Goal: Information Seeking & Learning: Check status

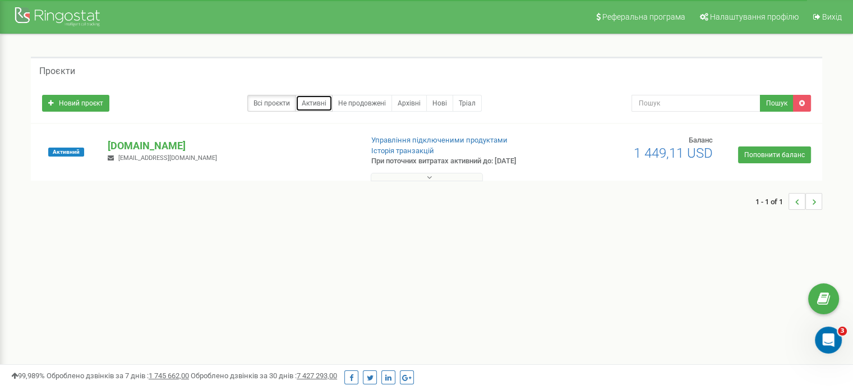
click at [326, 99] on link "Активні" at bounding box center [313, 103] width 37 height 17
click at [359, 105] on link "Не продовжені" at bounding box center [362, 103] width 60 height 17
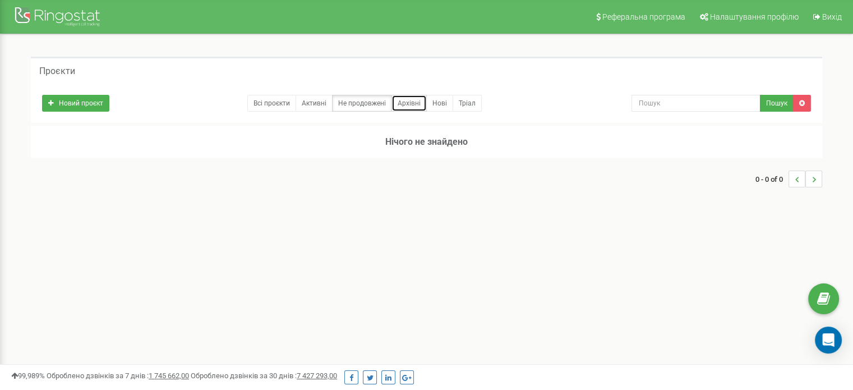
click at [405, 107] on link "Архівні" at bounding box center [408, 103] width 35 height 17
drag, startPoint x: 0, startPoint y: 0, endPoint x: 442, endPoint y: 104, distance: 454.0
click at [442, 104] on link "Нові" at bounding box center [439, 103] width 27 height 17
click at [286, 95] on link "Всі проєкти" at bounding box center [271, 103] width 49 height 17
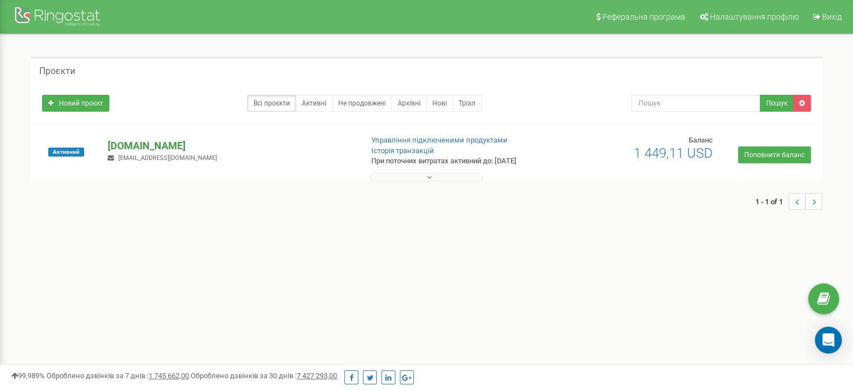
click at [155, 147] on p "[DOMAIN_NAME]" at bounding box center [230, 145] width 245 height 15
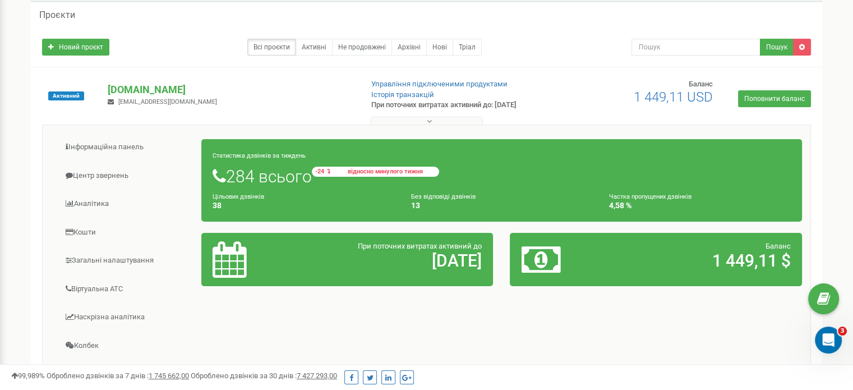
click at [332, 170] on small "-24 відносно минулого тижня" at bounding box center [375, 172] width 127 height 10
click at [331, 172] on small "-24 відносно минулого тижня" at bounding box center [375, 172] width 127 height 10
click at [327, 168] on small "-24 відносно минулого тижня" at bounding box center [375, 172] width 127 height 10
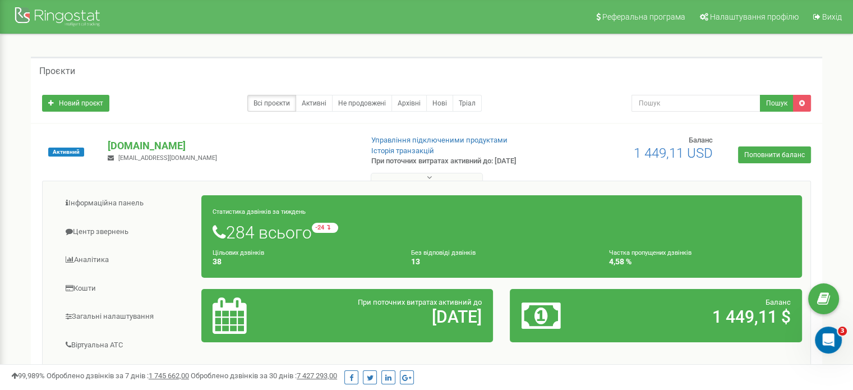
click at [323, 221] on div "Статистика дзвінків за тиждень 284 всього -24 відносно минулого тижня Цільових …" at bounding box center [501, 236] width 600 height 82
drag, startPoint x: 323, startPoint y: 221, endPoint x: 328, endPoint y: 227, distance: 8.0
click at [324, 224] on div "Статистика дзвінків за тиждень 284 всього -24 відносно минулого тижня Цільових …" at bounding box center [501, 236] width 600 height 82
click at [330, 228] on small "-24 відносно минулого тижня" at bounding box center [375, 228] width 127 height 10
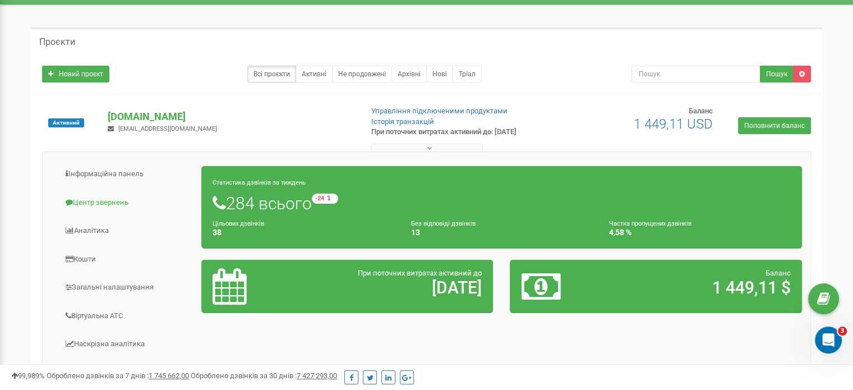
scroll to position [56, 0]
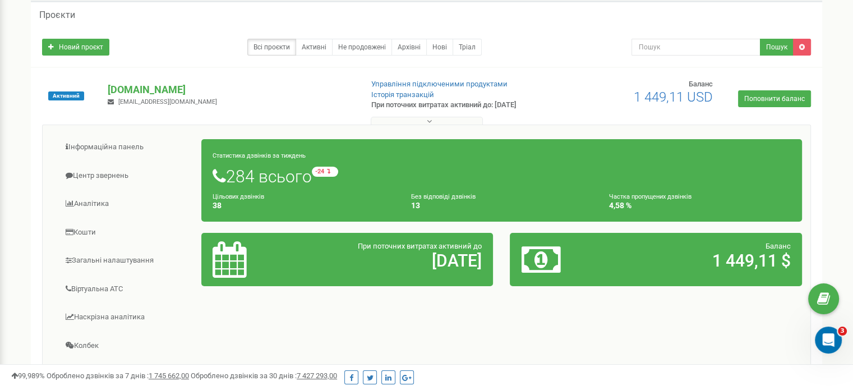
click at [235, 265] on icon at bounding box center [230, 259] width 34 height 36
drag, startPoint x: 222, startPoint y: 258, endPoint x: 242, endPoint y: 265, distance: 21.3
click at [233, 265] on icon at bounding box center [230, 259] width 34 height 36
drag, startPoint x: 242, startPoint y: 265, endPoint x: 238, endPoint y: 257, distance: 9.5
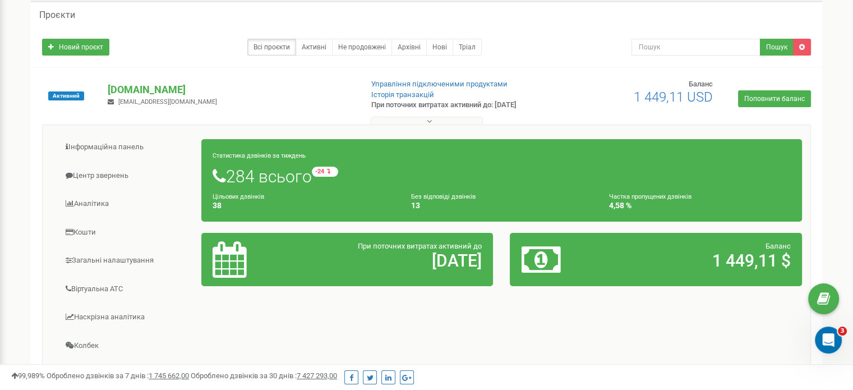
click at [241, 262] on icon at bounding box center [230, 259] width 34 height 36
click at [232, 257] on icon at bounding box center [230, 259] width 34 height 36
click at [227, 268] on icon at bounding box center [230, 259] width 34 height 36
click at [231, 260] on icon at bounding box center [230, 259] width 34 height 36
click at [232, 260] on icon at bounding box center [230, 259] width 34 height 36
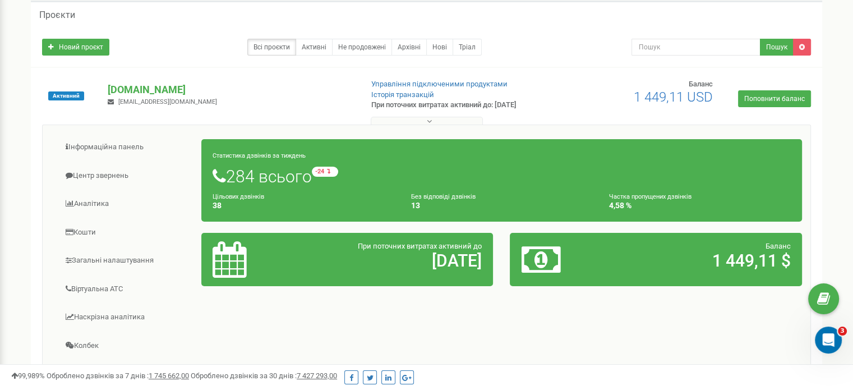
click at [232, 260] on icon at bounding box center [230, 259] width 34 height 36
click at [233, 260] on icon at bounding box center [230, 259] width 34 height 36
click at [239, 266] on icon at bounding box center [230, 259] width 34 height 36
click at [93, 201] on link "Аналiтика" at bounding box center [126, 203] width 151 height 27
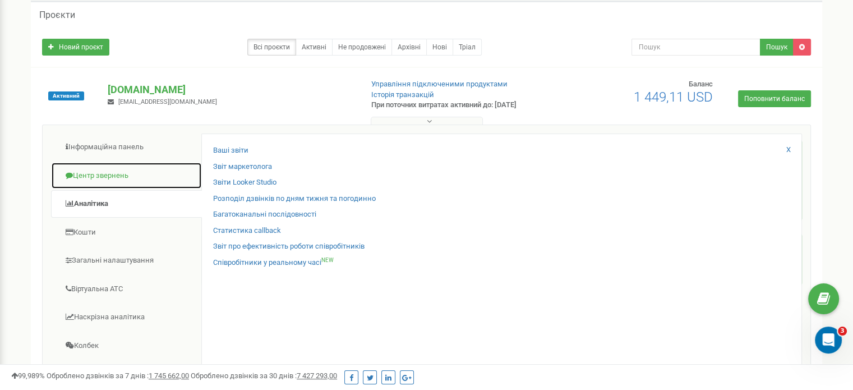
click at [93, 171] on link "Центр звернень" at bounding box center [126, 175] width 151 height 27
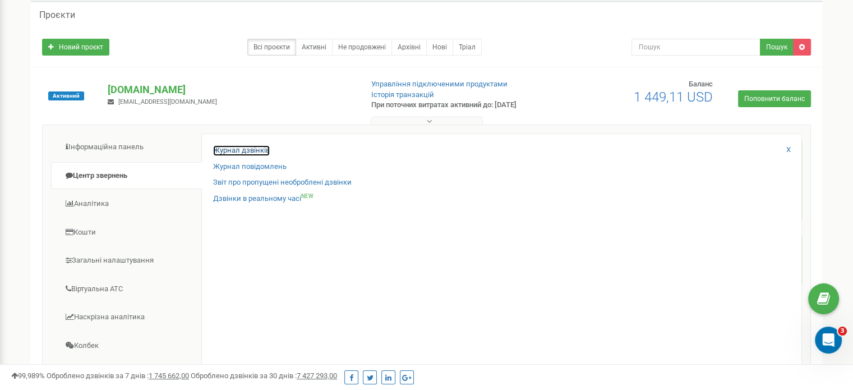
click at [233, 147] on link "Журнал дзвінків" at bounding box center [241, 150] width 57 height 11
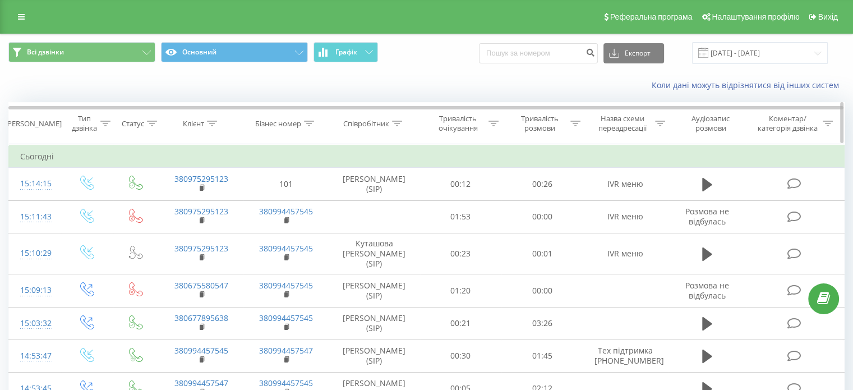
click at [149, 121] on icon at bounding box center [152, 124] width 10 height 6
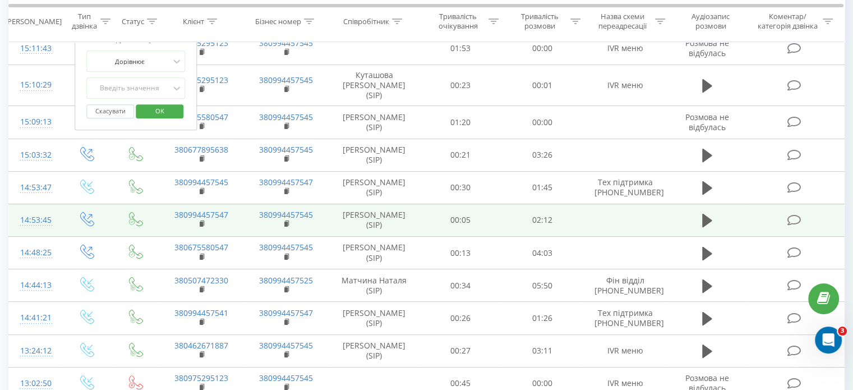
scroll to position [56, 0]
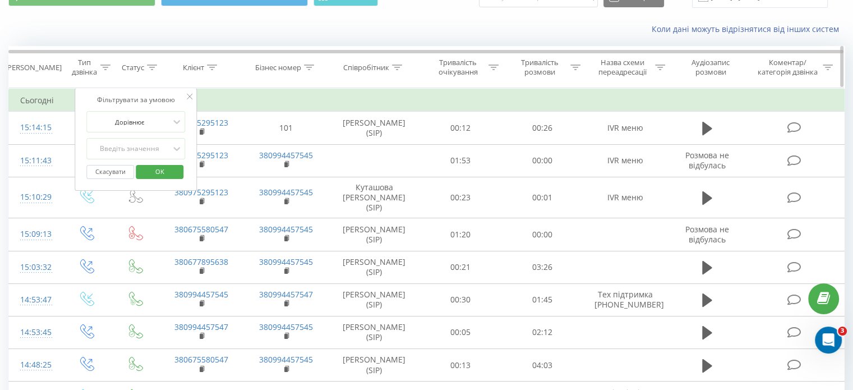
click at [203, 77] on th "Клієнт" at bounding box center [201, 67] width 85 height 41
click at [187, 97] on icon at bounding box center [190, 97] width 6 height 6
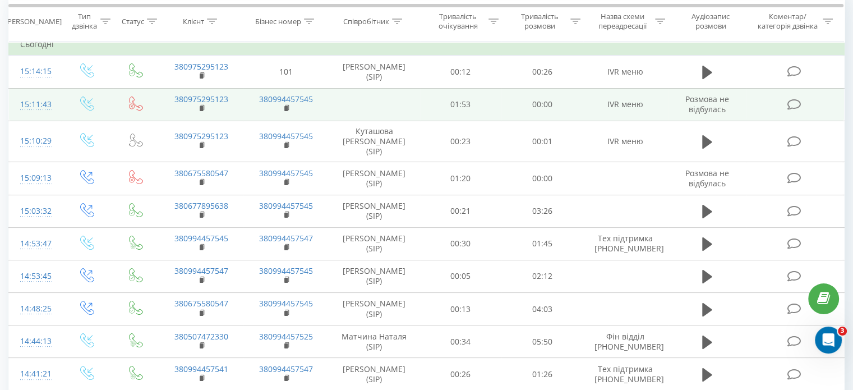
scroll to position [0, 0]
